Goal: Check status: Check status

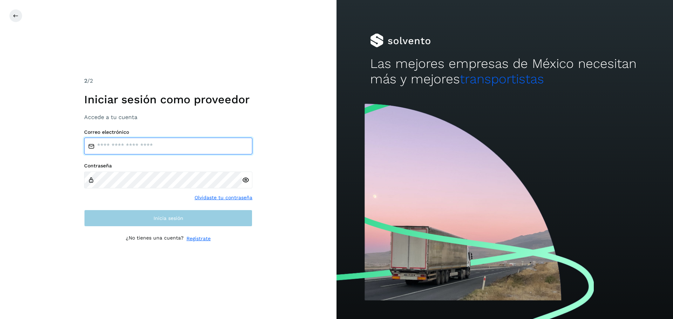
type input "**********"
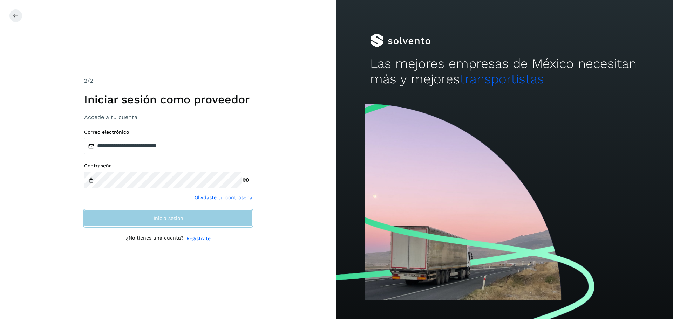
click at [152, 218] on button "Inicia sesión" at bounding box center [168, 218] width 168 height 17
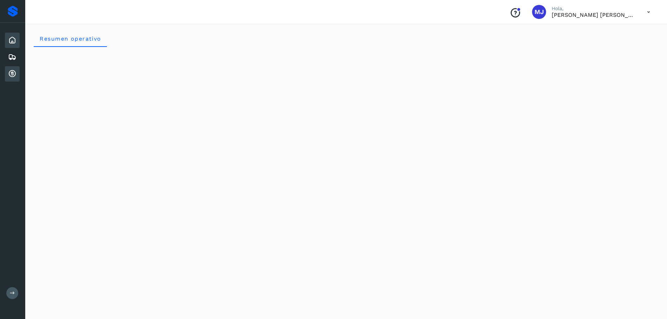
click at [17, 74] on div "Cuentas por cobrar" at bounding box center [12, 73] width 15 height 15
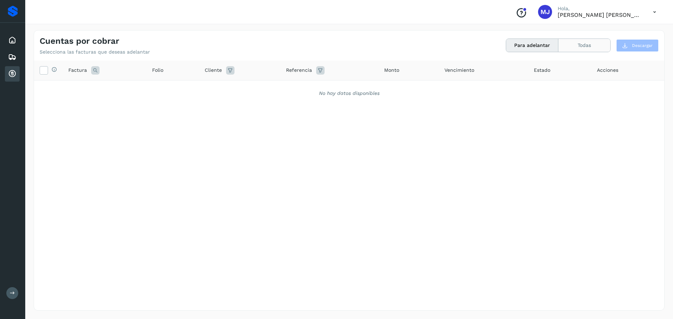
click at [584, 49] on button "Todas" at bounding box center [584, 45] width 52 height 13
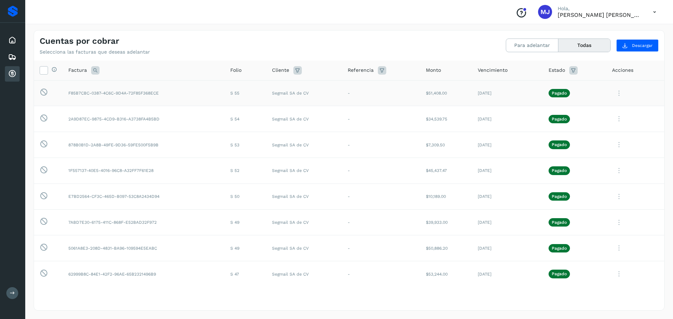
click at [614, 91] on icon at bounding box center [619, 93] width 14 height 14
click at [607, 113] on button "Ver Detalle" at bounding box center [616, 110] width 83 height 14
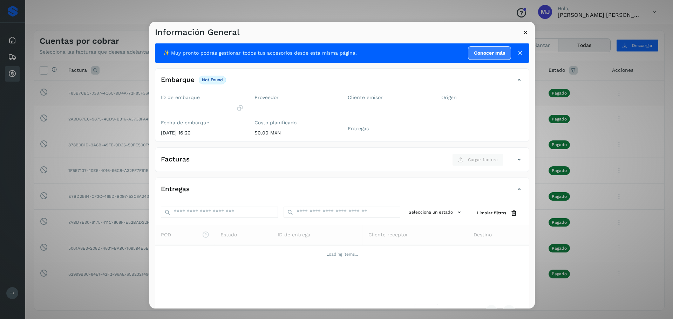
click at [524, 32] on icon at bounding box center [525, 32] width 7 height 7
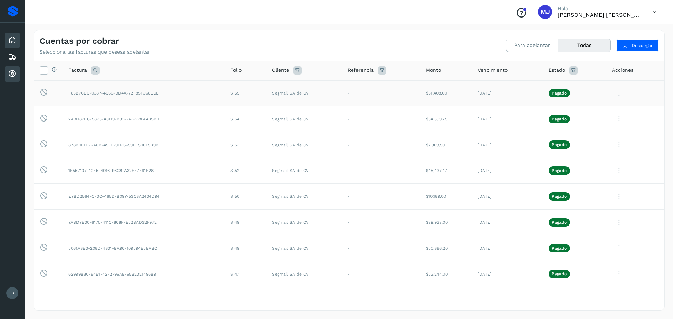
click at [15, 45] on div "Inicio" at bounding box center [12, 40] width 15 height 15
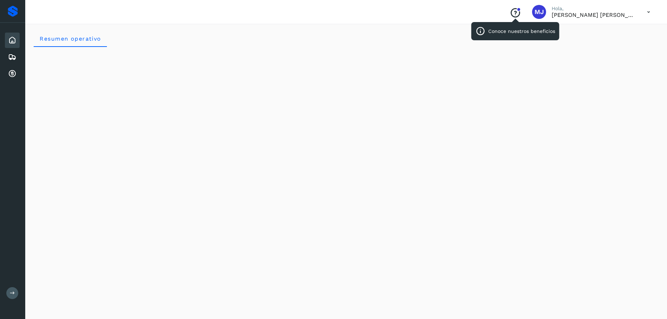
click at [517, 16] on icon "Conoce nuestros beneficios" at bounding box center [515, 12] width 11 height 11
